Goal: Find specific page/section: Find specific page/section

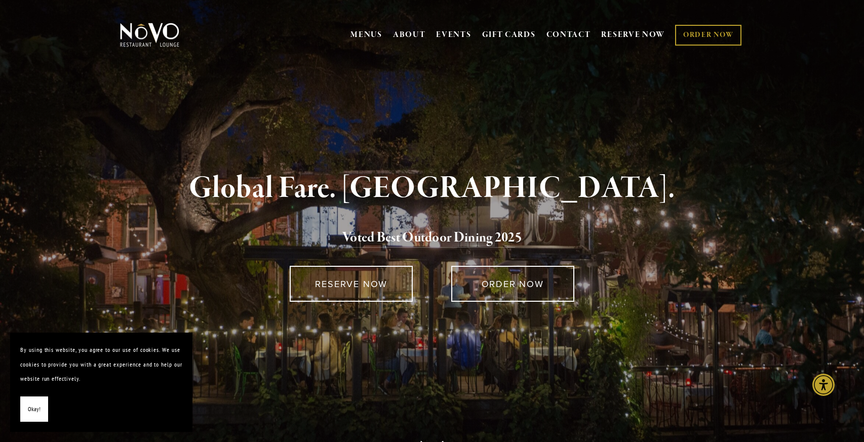
click at [28, 405] on span "Okay!" at bounding box center [34, 409] width 13 height 15
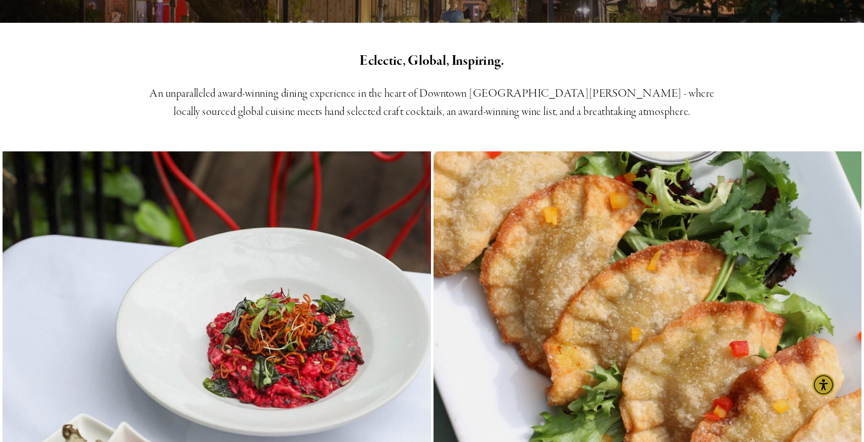
scroll to position [439, 0]
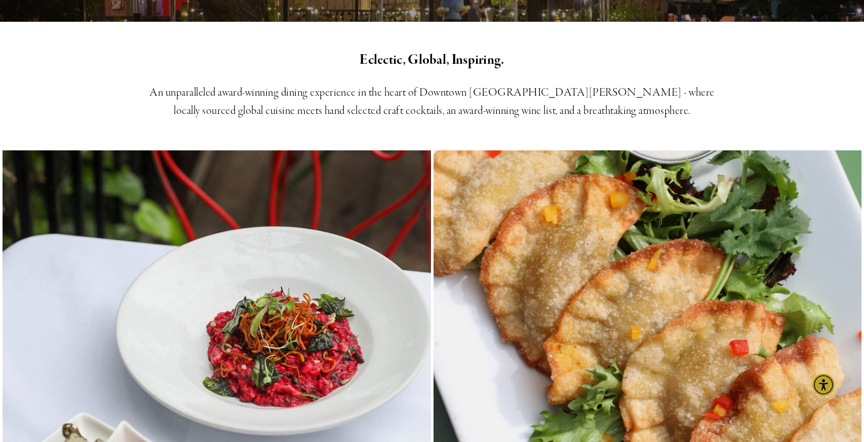
click at [315, 94] on h3 "An unparalleled award-winning dining experience in the heart of Downtown [GEOGR…" at bounding box center [432, 102] width 590 height 36
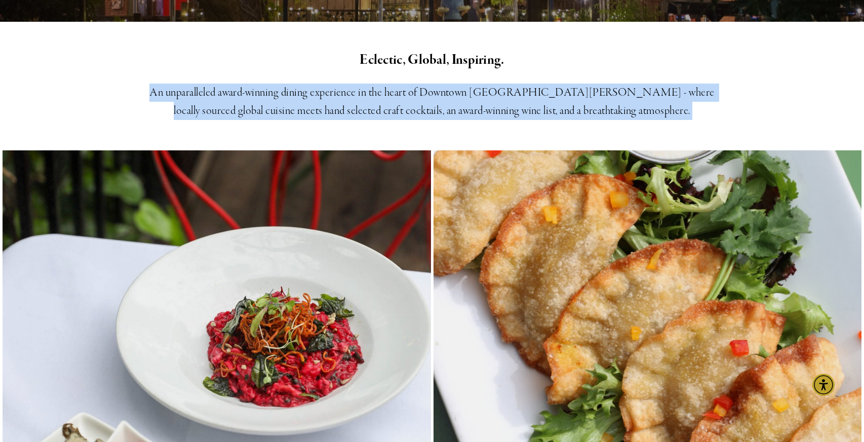
click at [315, 94] on h3 "An unparalleled award-winning dining experience in the heart of Downtown [GEOGR…" at bounding box center [432, 102] width 590 height 36
copy main "An unparalleled award-winning dining experience in the heart of Downtown [GEOGR…"
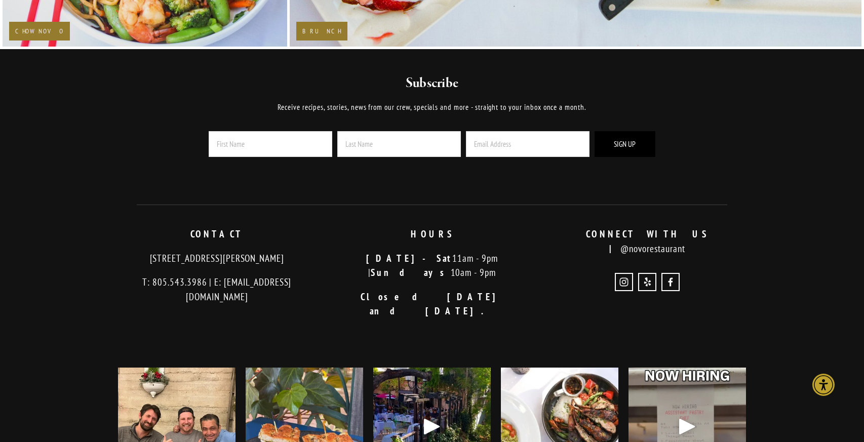
scroll to position [2284, 0]
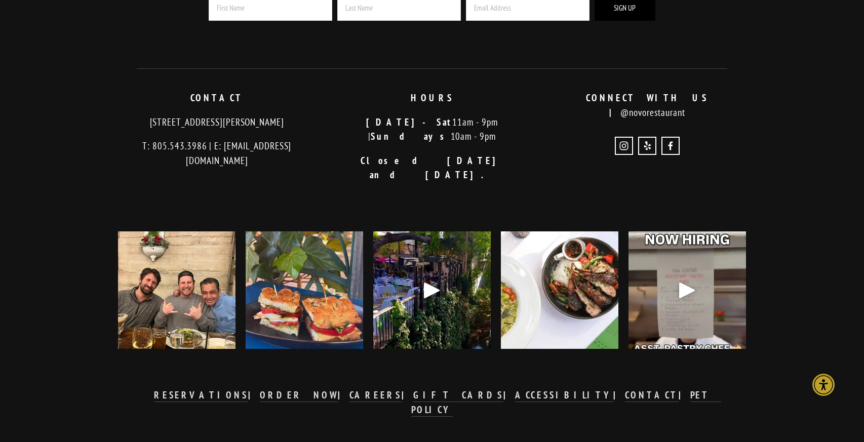
drag, startPoint x: 313, startPoint y: 121, endPoint x: 120, endPoint y: 126, distance: 193.5
click at [120, 126] on p "[STREET_ADDRESS][PERSON_NAME]" at bounding box center [217, 122] width 198 height 15
copy p "[STREET_ADDRESS][PERSON_NAME]"
